Goal: Navigation & Orientation: Find specific page/section

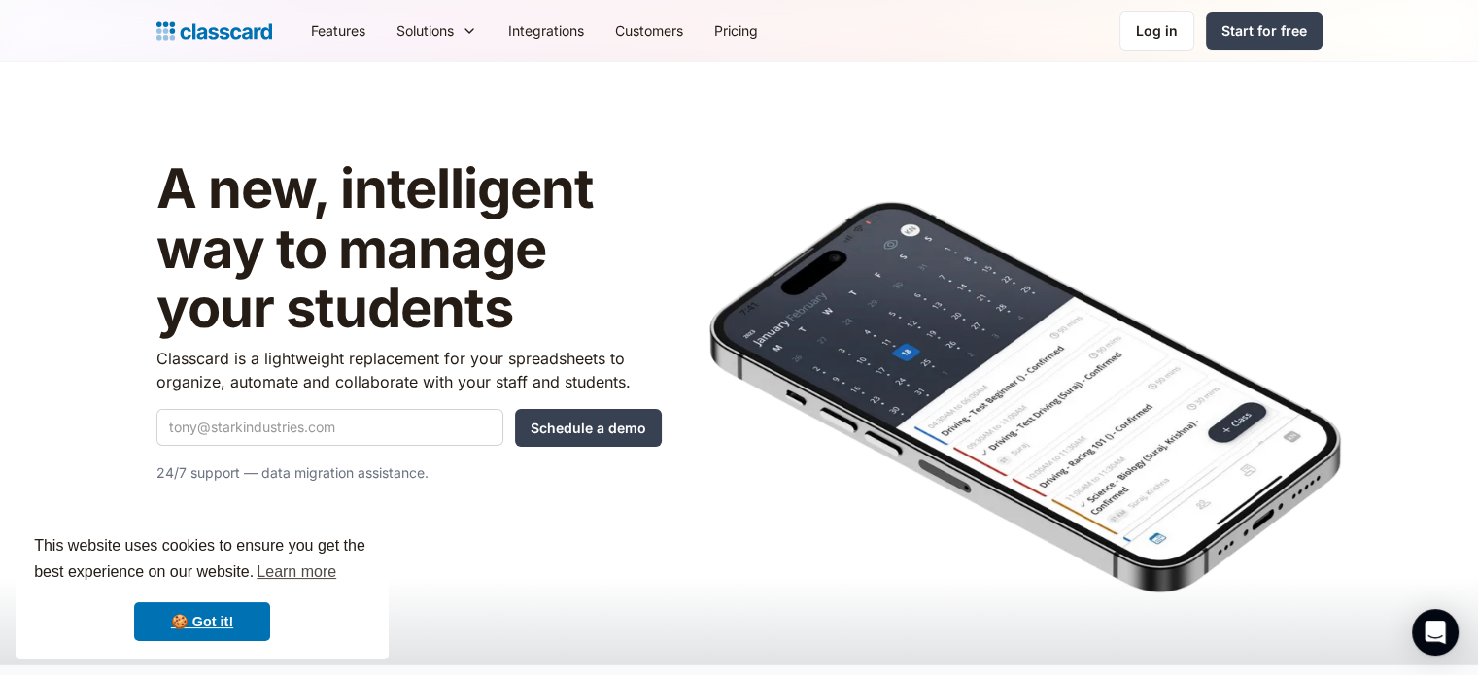
click at [1160, 357] on img at bounding box center [1024, 397] width 631 height 392
click at [1179, 42] on link "Log in" at bounding box center [1156, 31] width 75 height 40
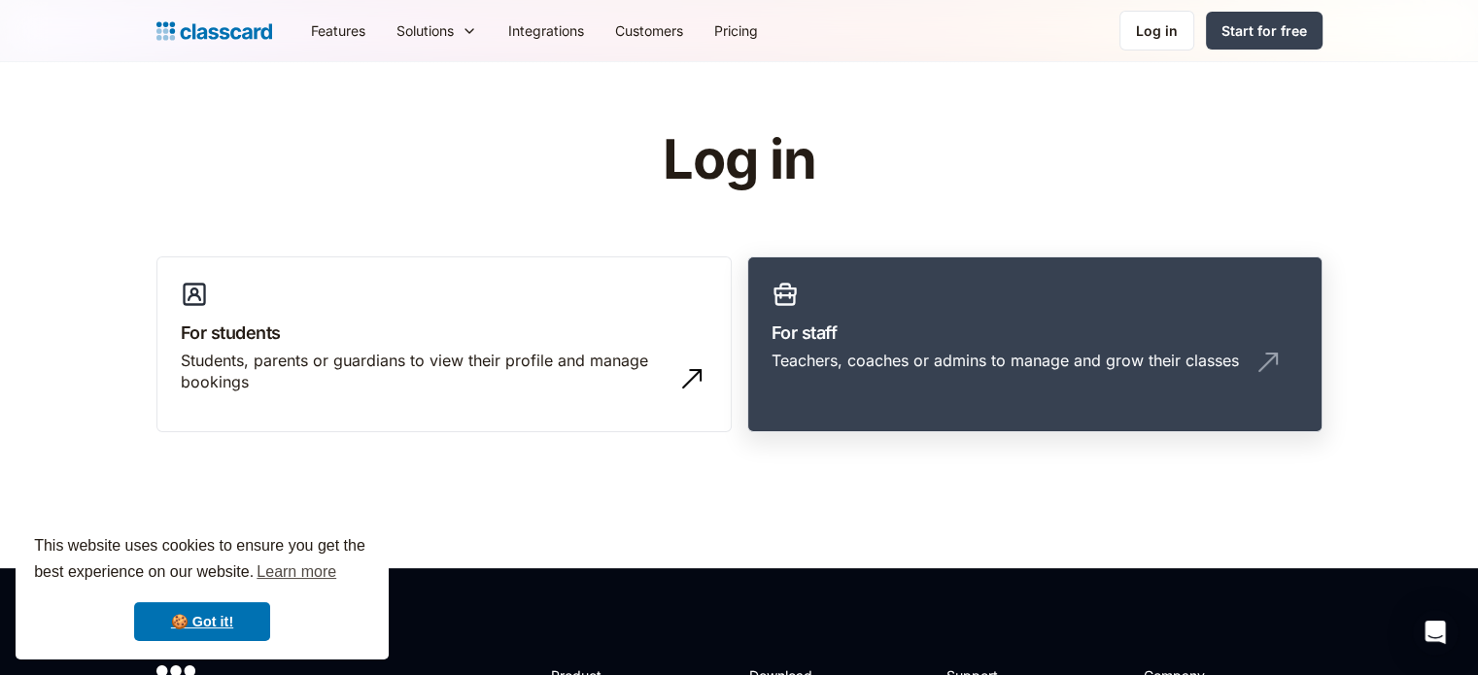
click at [791, 337] on h3 "For staff" at bounding box center [1034, 333] width 527 height 26
